Goal: Use online tool/utility

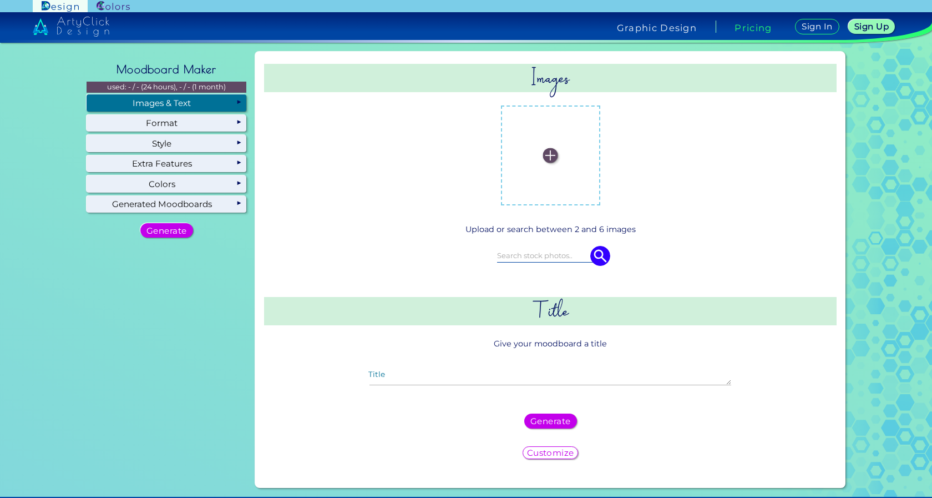
click at [534, 161] on label at bounding box center [551, 155] width 88 height 88
click at [0, 0] on input "file" at bounding box center [0, 0] width 0 height 0
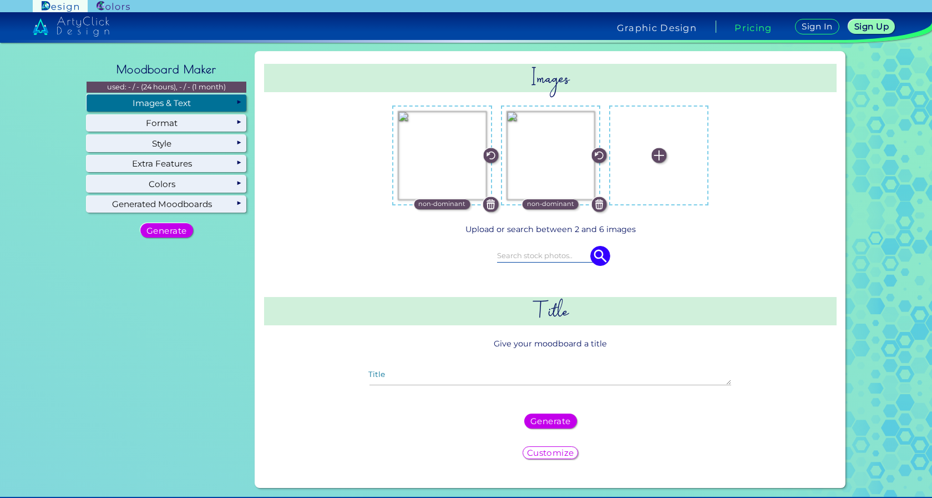
click at [600, 200] on img at bounding box center [598, 203] width 15 height 15
click at [552, 422] on h5 "Generate" at bounding box center [550, 420] width 42 height 9
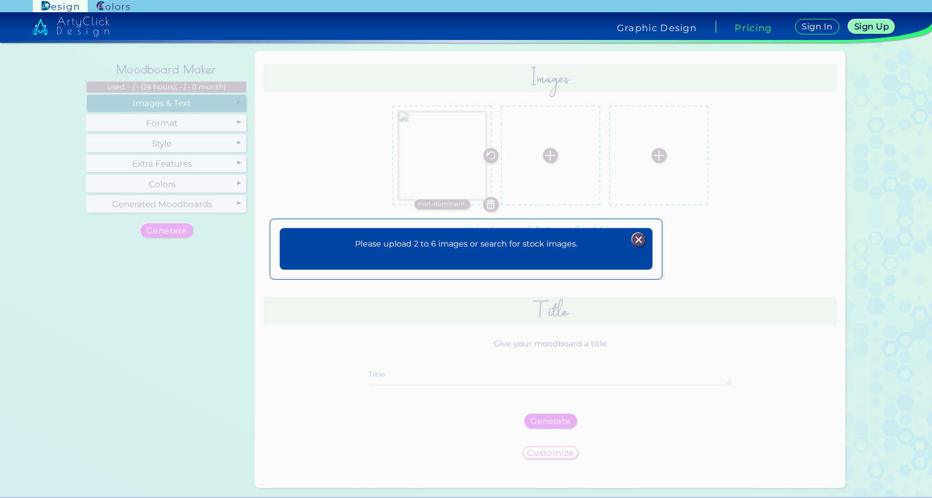
click at [635, 244] on img at bounding box center [638, 239] width 13 height 13
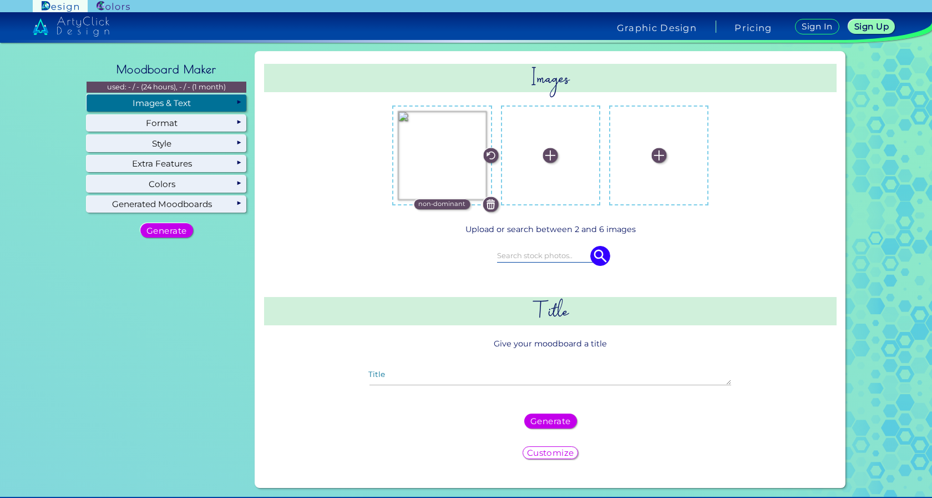
click at [537, 153] on label at bounding box center [551, 155] width 88 height 88
click at [0, 0] on input "file" at bounding box center [0, 0] width 0 height 0
click at [546, 423] on h5 "Generate" at bounding box center [550, 421] width 41 height 8
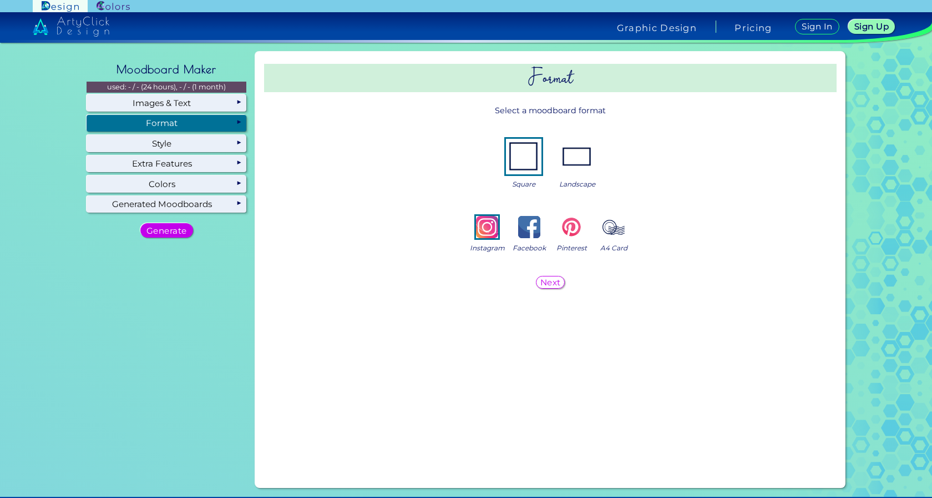
click at [558, 286] on div "Next" at bounding box center [551, 282] width 26 height 12
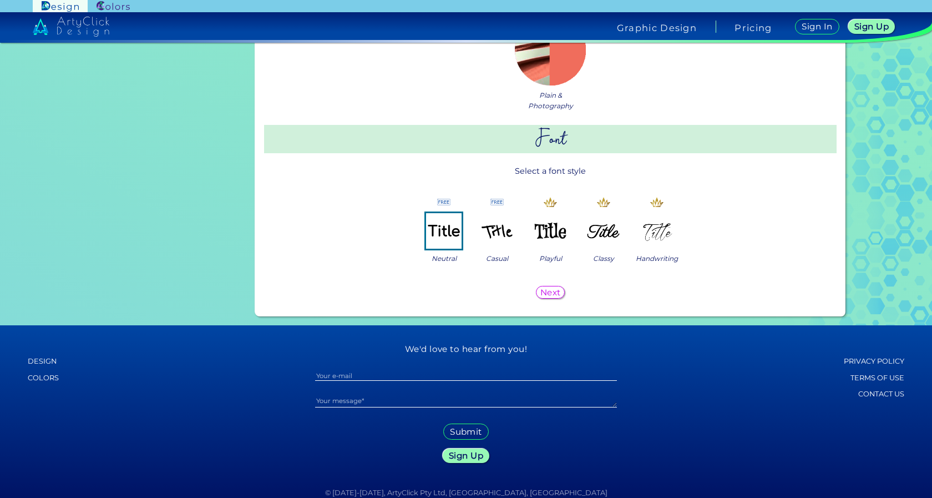
scroll to position [922, 0]
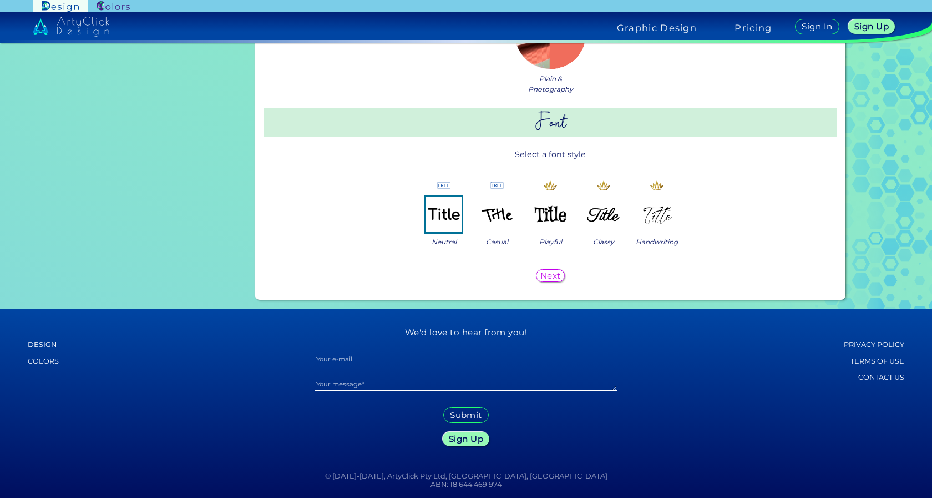
click at [549, 280] on h5 "Next" at bounding box center [551, 276] width 18 height 8
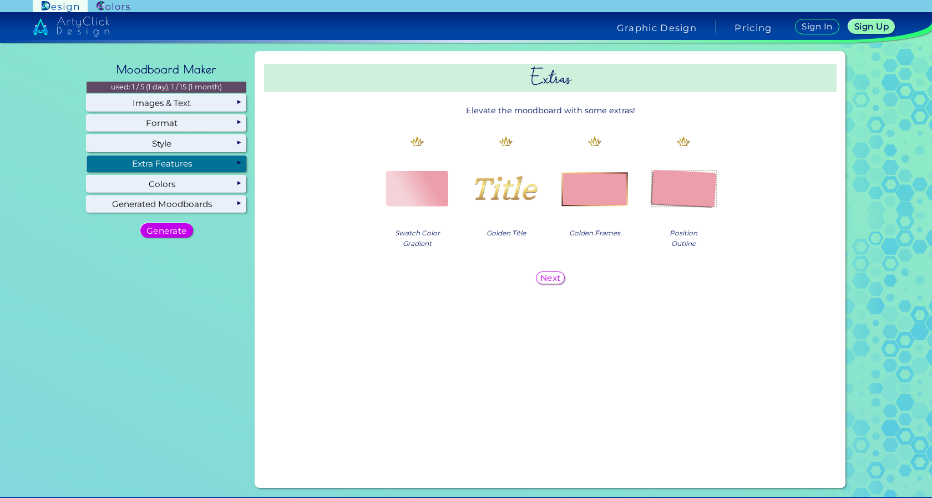
click at [548, 280] on h5 "Next" at bounding box center [550, 278] width 21 height 8
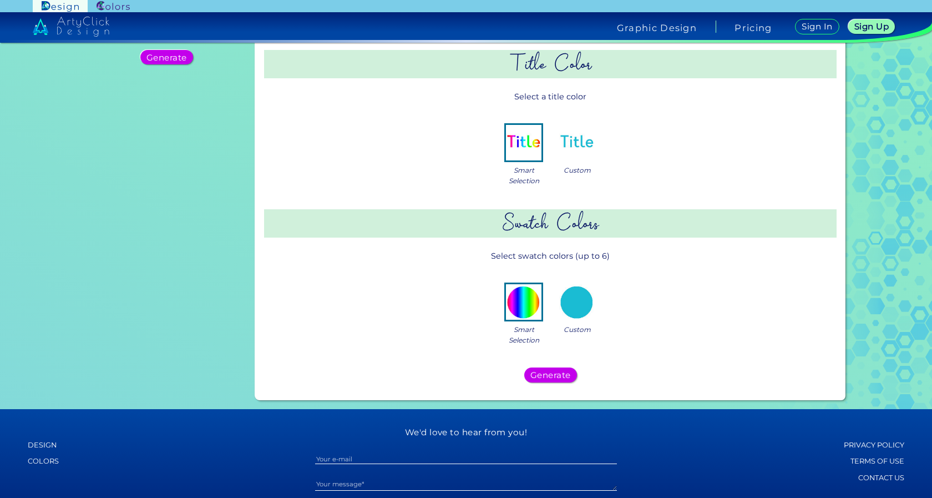
scroll to position [273, 0]
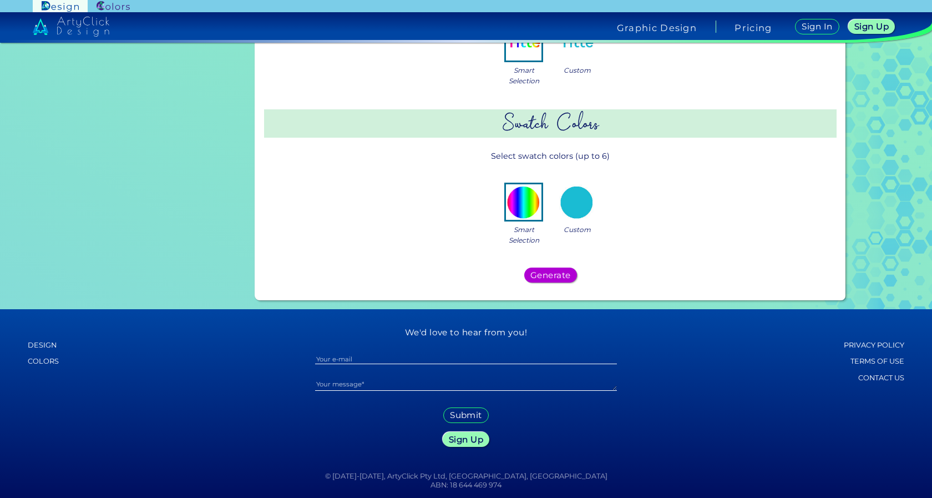
click at [543, 272] on h5 "Generate" at bounding box center [551, 275] width 36 height 8
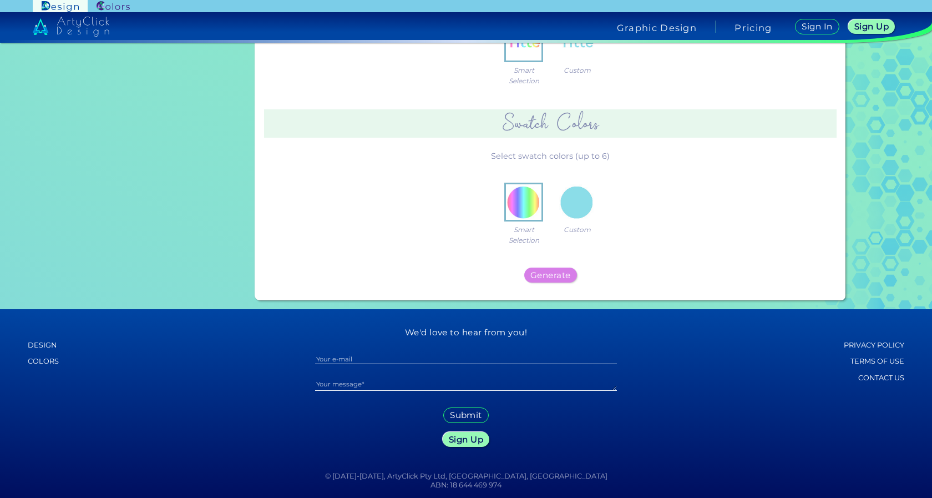
scroll to position [0, 0]
